Goal: Check status: Check status

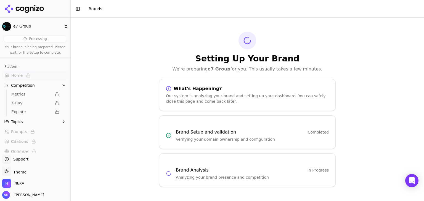
click at [315, 170] on span "In Progress" at bounding box center [317, 171] width 21 height 6
click at [19, 25] on html "e7 Group Processing Your brand is being prepared. Please wait for the setup to …" at bounding box center [212, 100] width 424 height 201
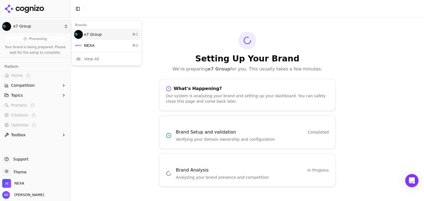
click at [96, 35] on div "e7 Group ⌘ 1" at bounding box center [107, 34] width 68 height 11
click at [57, 24] on html "e7 Group Processing Your brand is being prepared. Please wait for the setup to …" at bounding box center [212, 100] width 424 height 201
click at [90, 50] on div "NEXA ⌘ 2" at bounding box center [107, 45] width 68 height 11
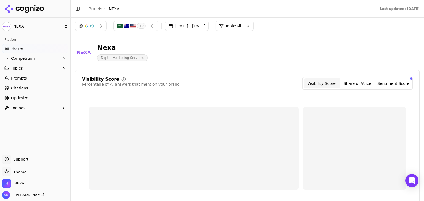
click at [28, 5] on icon at bounding box center [24, 9] width 40 height 8
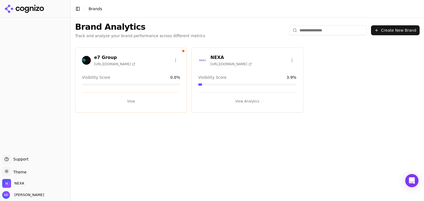
click at [175, 61] on html "Support Support Toggle theme Theme NEXA Nikhil Das Toggle Sidebar Brands Brand …" at bounding box center [212, 100] width 424 height 201
click at [155, 146] on html "Support Support Toggle theme Theme NEXA Nikhil Das Toggle Sidebar Brands Brand …" at bounding box center [212, 100] width 424 height 201
